Goal: Navigation & Orientation: Find specific page/section

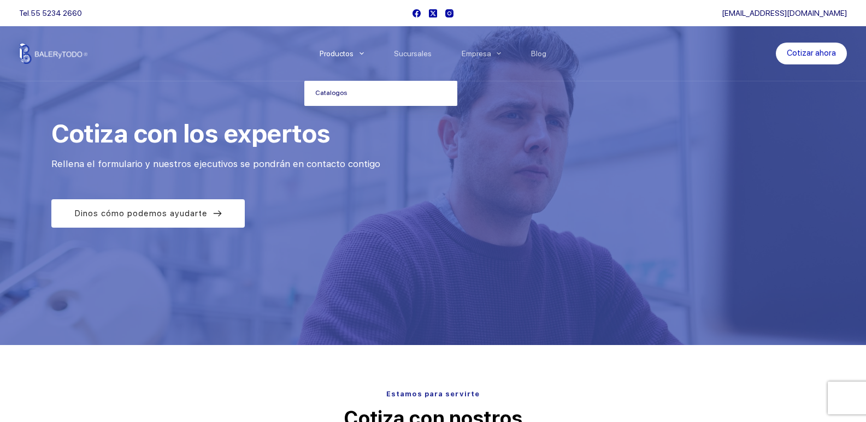
click at [335, 91] on link "Catalogos" at bounding box center [380, 93] width 153 height 25
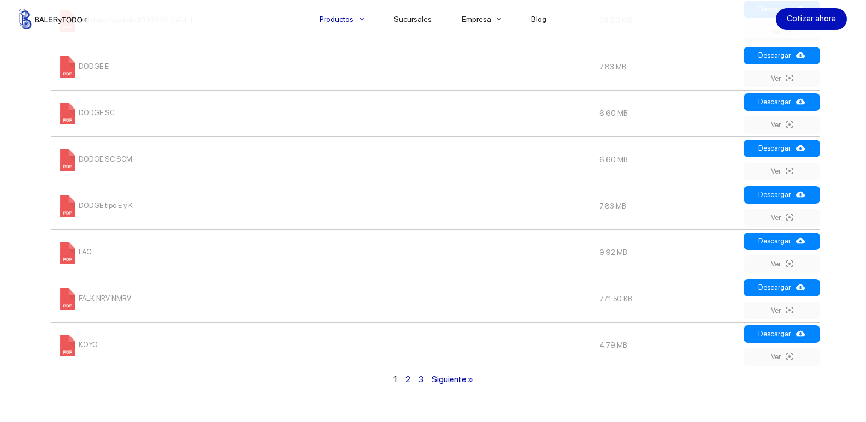
scroll to position [765, 0]
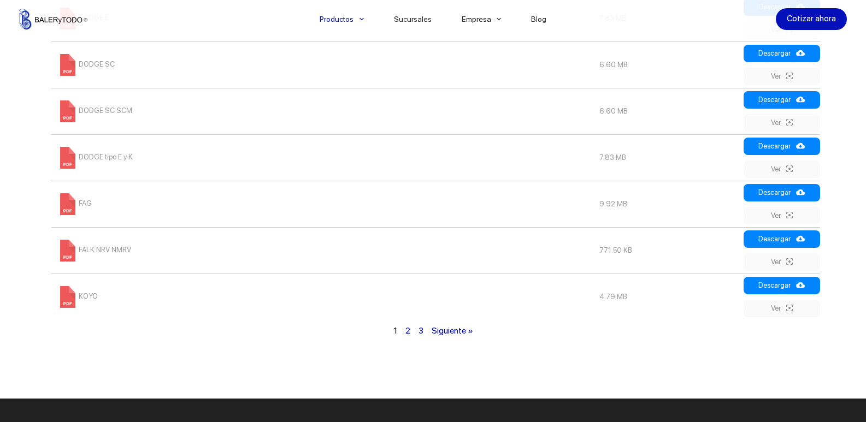
click at [459, 333] on link "Siguiente »" at bounding box center [453, 331] width 42 height 10
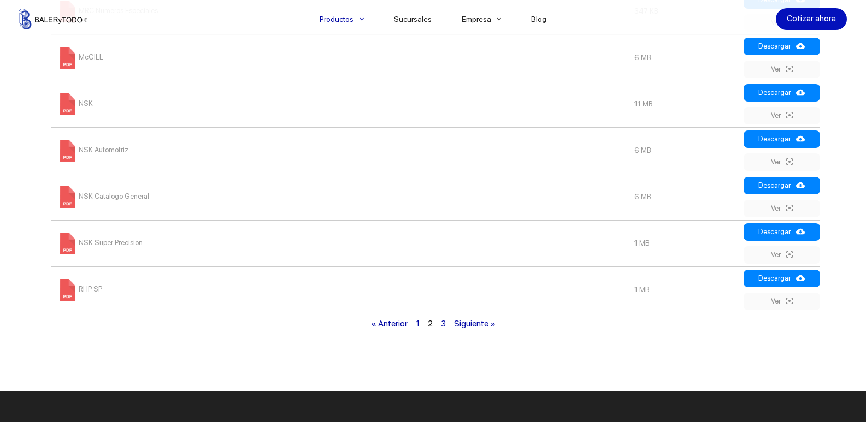
scroll to position [773, 0]
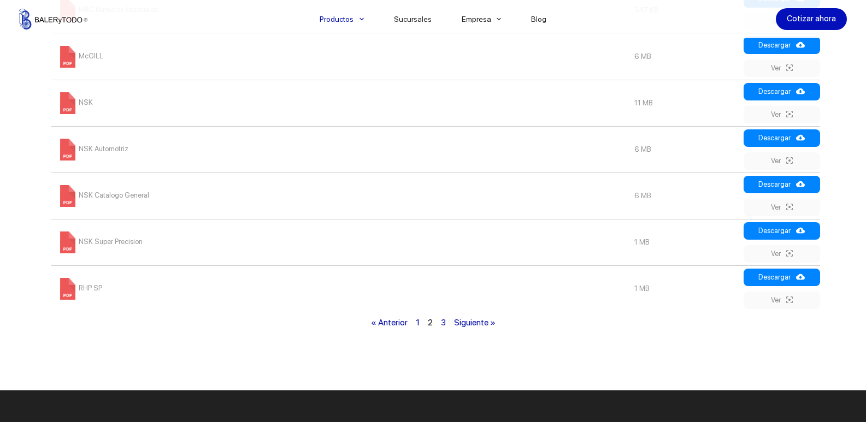
click at [464, 328] on link "Siguiente »" at bounding box center [475, 322] width 42 height 10
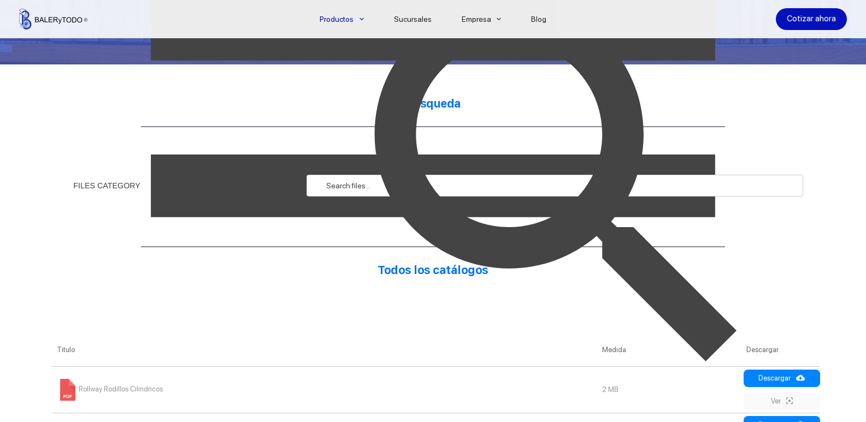
scroll to position [172, 0]
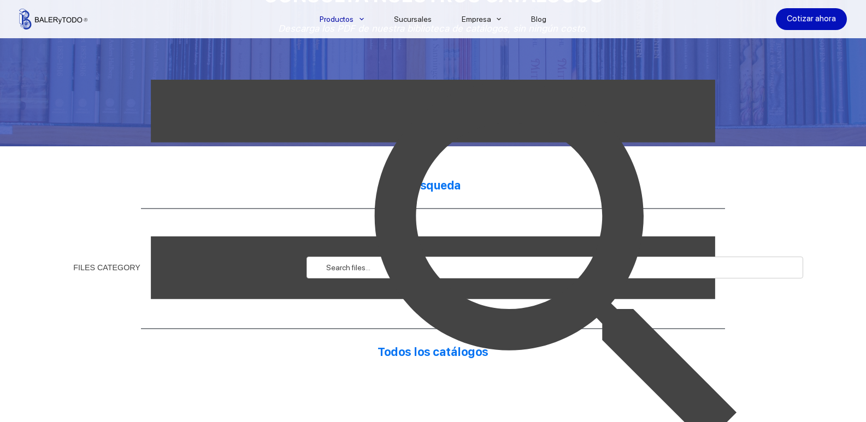
click at [336, 258] on img at bounding box center [561, 268] width 496 height 496
click at [443, 168] on img at bounding box center [561, 268] width 496 height 496
click at [352, 268] on img at bounding box center [561, 268] width 496 height 496
click at [109, 263] on img at bounding box center [433, 268] width 752 height 752
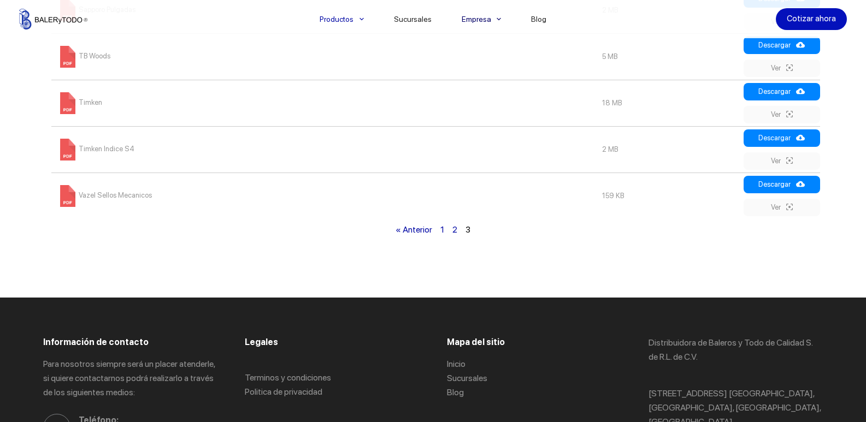
scroll to position [765, 0]
